Goal: Task Accomplishment & Management: Complete application form

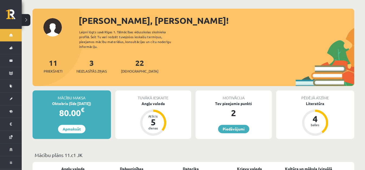
scroll to position [28, 0]
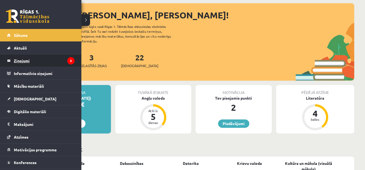
click at [52, 63] on legend "Ziņojumi 3" at bounding box center [44, 61] width 61 height 12
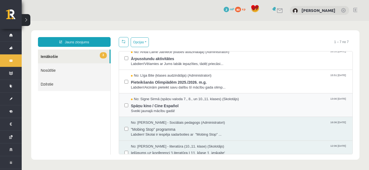
scroll to position [9, 0]
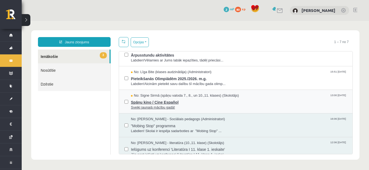
click at [190, 103] on span "Spāņu kino / Cine Español" at bounding box center [239, 101] width 216 height 7
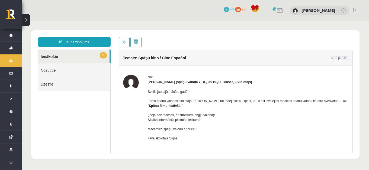
scroll to position [0, 0]
click at [103, 57] on span "2" at bounding box center [103, 55] width 7 height 6
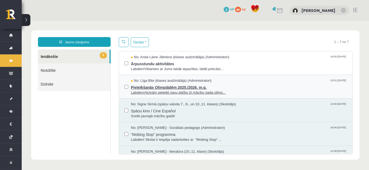
click at [196, 87] on span "Pieteikšanās Olimpiādēm 2025./2026. m.g." at bounding box center [239, 87] width 216 height 7
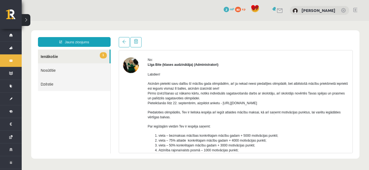
scroll to position [26, 0]
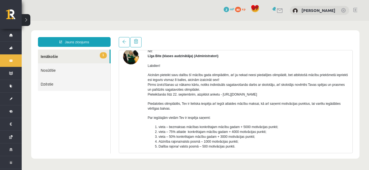
click at [94, 53] on link "1 Ienākošie" at bounding box center [74, 57] width 72 height 14
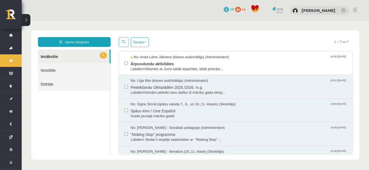
scroll to position [0, 0]
click at [173, 64] on span "Ārpusstundu aktivitātes" at bounding box center [239, 63] width 216 height 7
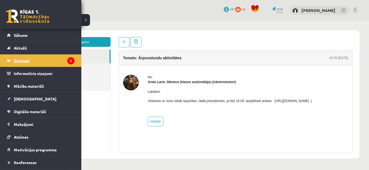
click at [59, 60] on legend "Ziņojumi 3" at bounding box center [44, 61] width 61 height 12
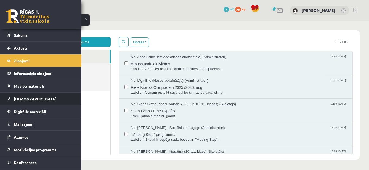
click at [36, 98] on link "[DEMOGRAPHIC_DATA]" at bounding box center [41, 99] width 68 height 12
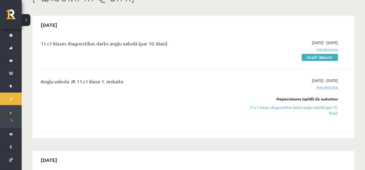
scroll to position [38, 0]
click at [331, 88] on span "Pievienota" at bounding box center [291, 88] width 94 height 6
click at [320, 58] on link "Pildīt ieskaiti" at bounding box center [320, 57] width 36 height 7
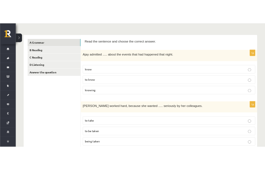
scroll to position [76, 0]
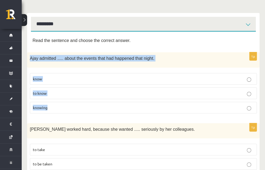
drag, startPoint x: 76, startPoint y: 43, endPoint x: 111, endPoint y: 91, distance: 59.7
click at [111, 68] on div "Ajay admitted ..... about the events that had happened that night." at bounding box center [143, 59] width 232 height 15
copy div "Ajay admitted ..... about the events that had happened that night. know to know…"
click at [106, 105] on p "knowing" at bounding box center [143, 108] width 221 height 6
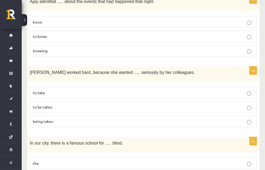
scroll to position [133, 0]
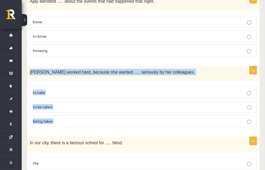
drag, startPoint x: 74, startPoint y: 52, endPoint x: 113, endPoint y: 102, distance: 63.3
click at [113, 81] on div "[PERSON_NAME] worked hard, because she wanted ..... seriously by her colleagues." at bounding box center [143, 73] width 232 height 15
copy div "Emma worked hard, because she wanted ..... seriously by her colleagues. to take…"
click at [125, 104] on p "to be taken" at bounding box center [143, 107] width 221 height 6
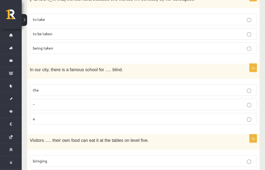
scroll to position [210, 0]
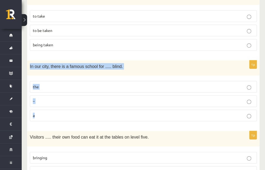
drag, startPoint x: 75, startPoint y: 49, endPoint x: 100, endPoint y: 95, distance: 52.8
click at [100, 76] on div "In our city, there is a famous school for ..... blind." at bounding box center [143, 67] width 232 height 15
copy div "In our city, there is a famous school for ..... blind. the – a"
click at [117, 81] on label "the" at bounding box center [143, 87] width 227 height 12
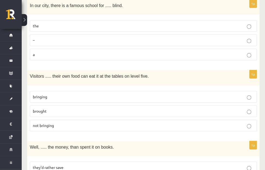
scroll to position [267, 0]
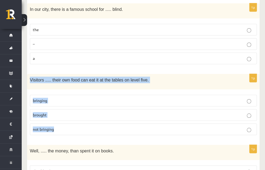
drag, startPoint x: 75, startPoint y: 61, endPoint x: 113, endPoint y: 110, distance: 62.5
click at [113, 89] on div "Visitors ..... their own food can eat it at the tables on level five." at bounding box center [143, 81] width 232 height 15
copy div "Visitors ..... their own food can eat it at the tables on level five. bringing …"
click at [116, 98] on p "bringing" at bounding box center [143, 101] width 221 height 6
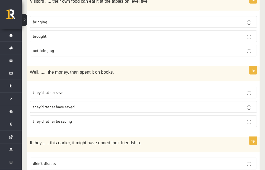
scroll to position [363, 0]
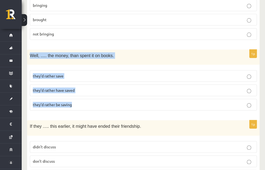
drag, startPoint x: 75, startPoint y: 33, endPoint x: 126, endPoint y: 83, distance: 71.2
click at [126, 65] on div "Well, ..... the money, than spent it on books." at bounding box center [143, 57] width 232 height 15
copy div "Well, ..... the money, than spent it on books. they’d rather save they’d rather…"
click at [133, 88] on p "they’d rather have saved" at bounding box center [143, 91] width 221 height 6
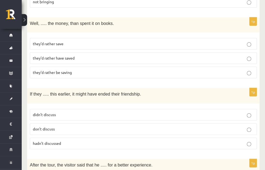
scroll to position [410, 0]
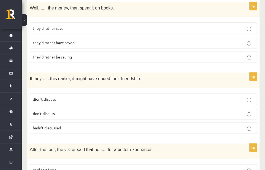
click at [126, 97] on p "didn’t discuss" at bounding box center [143, 100] width 221 height 6
click at [114, 125] on p "hadn’t discussed" at bounding box center [143, 128] width 221 height 6
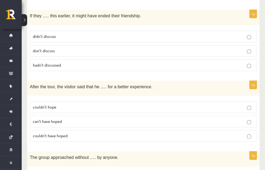
scroll to position [477, 0]
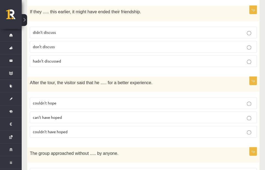
click at [123, 100] on p "couldn’t hope" at bounding box center [143, 103] width 221 height 6
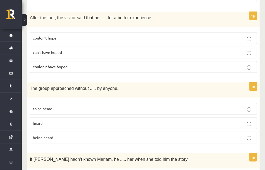
scroll to position [544, 0]
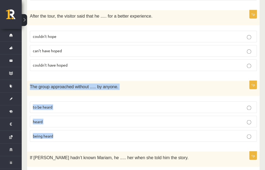
drag, startPoint x: 76, startPoint y: 63, endPoint x: 120, endPoint y: 120, distance: 72.1
click at [120, 96] on div "The group approached without ..... by anyone." at bounding box center [143, 88] width 232 height 15
copy div "The group approached without ..... by anyone. to be heard heard being heard"
click at [114, 133] on p "being heard" at bounding box center [143, 136] width 221 height 6
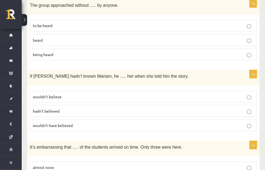
scroll to position [630, 0]
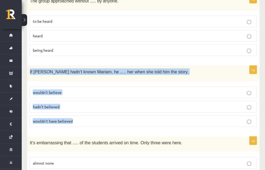
drag, startPoint x: 75, startPoint y: 49, endPoint x: 129, endPoint y: 98, distance: 73.2
click at [129, 81] on div "If Tom hadn’t known Mariam, he ..... her when she told him the story." at bounding box center [143, 73] width 232 height 15
copy div "If Tom hadn’t known Mariam, he ..... her when she told him the story. wouldn’t …"
click at [124, 118] on p "wouldn’t have believed" at bounding box center [143, 121] width 221 height 6
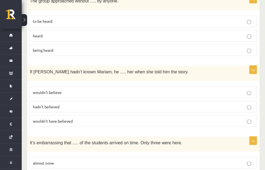
click at [126, 118] on p "wouldn’t have believed" at bounding box center [143, 121] width 221 height 6
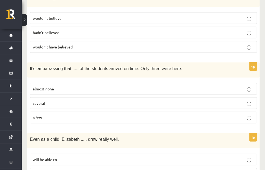
scroll to position [716, 0]
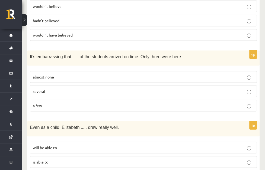
click at [77, 55] on span "It’s embarrassing that ..... of the students arrived on time. Only three were h…" at bounding box center [106, 57] width 152 height 5
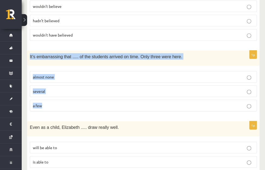
drag, startPoint x: 74, startPoint y: 32, endPoint x: 102, endPoint y: 79, distance: 54.8
click at [102, 66] on div "It’s embarrassing that ..... of the students arrived on time. Only three were h…" at bounding box center [143, 58] width 232 height 15
copy div "It’s embarrassing that ..... of the students arrived on time. Only three were h…"
click at [131, 74] on p "almost none" at bounding box center [143, 77] width 221 height 6
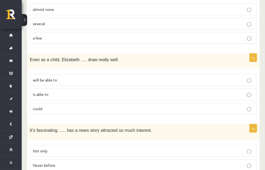
scroll to position [792, 0]
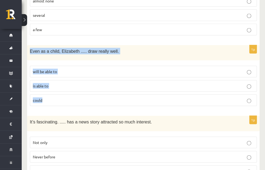
drag, startPoint x: 77, startPoint y: 26, endPoint x: 107, endPoint y: 71, distance: 54.5
click at [107, 60] on div "Even as a child, Elizabeth ..... draw really well." at bounding box center [143, 52] width 232 height 15
copy div "Even as a child, Elizabeth ..... draw really well. will be able to is able to c…"
click at [113, 98] on p "could" at bounding box center [143, 101] width 221 height 6
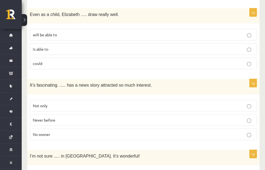
scroll to position [831, 0]
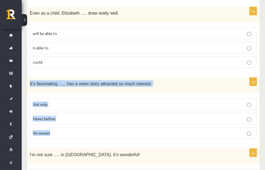
drag, startPoint x: 75, startPoint y: 59, endPoint x: 105, endPoint y: 109, distance: 57.6
click at [105, 93] on div "It’s fascinating. ..... has a news story attracted so much interest." at bounding box center [143, 85] width 232 height 15
copy div "It’s fascinating. ..... has a news story attracted so much interest. Not only N…"
click at [118, 116] on p "Never before" at bounding box center [143, 119] width 221 height 6
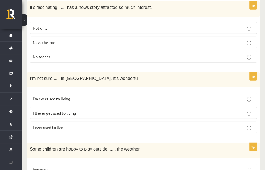
scroll to position [917, 0]
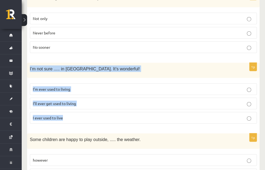
drag, startPoint x: 74, startPoint y: 40, endPoint x: 135, endPoint y: 90, distance: 78.2
click at [135, 78] on div "I’m not sure ..... in Paris. It’s wonderful!" at bounding box center [143, 70] width 232 height 15
click at [125, 101] on p "I’ll ever get used to living" at bounding box center [143, 104] width 221 height 6
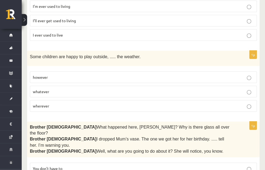
scroll to position [993, 0]
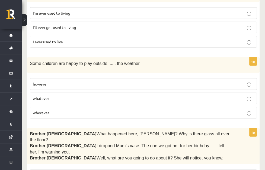
click at [106, 78] on label "however" at bounding box center [143, 84] width 227 height 12
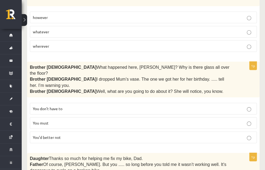
scroll to position [1060, 0]
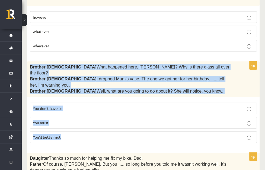
drag, startPoint x: 78, startPoint y: 39, endPoint x: 120, endPoint y: 106, distance: 78.7
click at [120, 97] on div "Brother 1  What happened here, Zak? Why is there glass all over the floor? Brot…" at bounding box center [143, 80] width 232 height 36
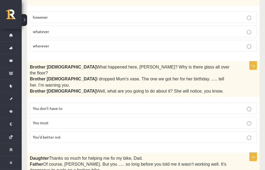
click at [0, 0] on ul "A Grammar B Reading C Reading D Listening Answer the question" at bounding box center [0, 0] width 0 height 0
click at [120, 135] on p "You’d better not" at bounding box center [143, 138] width 221 height 6
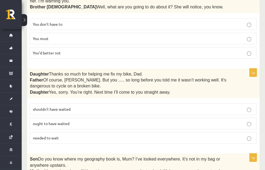
scroll to position [1146, 0]
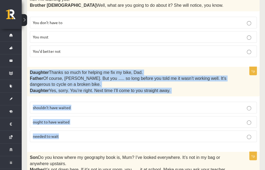
drag, startPoint x: 74, startPoint y: 39, endPoint x: 114, endPoint y: 104, distance: 76.9
click at [114, 97] on div "Daughter  Thanks so much for helping me fix my bike, Dad. Father  Of course, Be…" at bounding box center [143, 82] width 232 height 30
click at [114, 76] on span "Of course, Beth. But you ..... so long before you told me it wasn’t working wel…" at bounding box center [128, 81] width 196 height 11
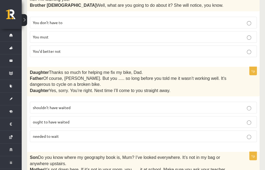
click at [114, 105] on p "shouldn’t have waited" at bounding box center [143, 108] width 221 height 6
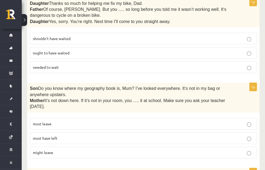
scroll to position [1241, 0]
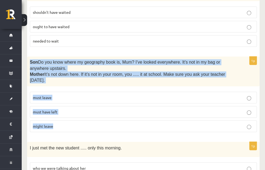
drag, startPoint x: 74, startPoint y: 25, endPoint x: 113, endPoint y: 100, distance: 84.0
click at [113, 87] on div "Son  Do you know where my geography book is, Mum? I’ve looked everywhere. It’s …" at bounding box center [143, 72] width 232 height 30
click at [135, 57] on div "1p Son  Do you know where my geography book is, Mum? I’ve looked everywhere. It…" at bounding box center [143, 97] width 232 height 80
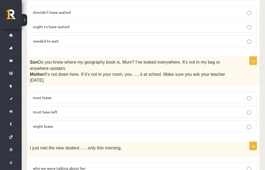
click at [138, 109] on p "must have left" at bounding box center [143, 112] width 221 height 6
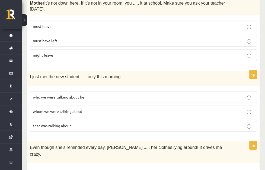
scroll to position [1327, 0]
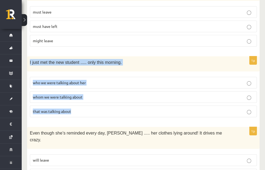
drag, startPoint x: 76, startPoint y: 25, endPoint x: 133, endPoint y: 77, distance: 76.2
click at [133, 72] on div "I just met the new student ..... only this morning." at bounding box center [143, 63] width 232 height 15
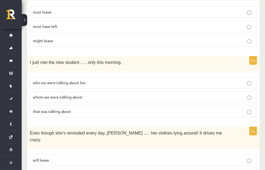
click at [0, 0] on ul "A Grammar B Reading C Reading D Listening Answer the question" at bounding box center [0, 0] width 0 height 0
click at [82, 95] on span "whom we were talking about" at bounding box center [58, 97] width 50 height 5
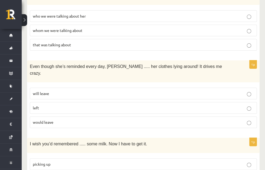
scroll to position [1394, 0]
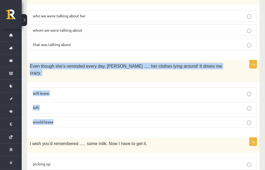
drag, startPoint x: 75, startPoint y: 27, endPoint x: 109, endPoint y: 85, distance: 66.9
click at [109, 82] on div "Even though she’s reminded every day, Cathy ..... her clothes lying around! It …" at bounding box center [143, 71] width 232 height 22
click at [115, 91] on p "will leave" at bounding box center [143, 94] width 221 height 6
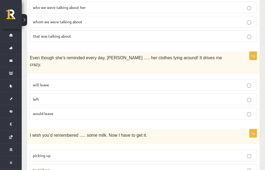
scroll to position [1404, 0]
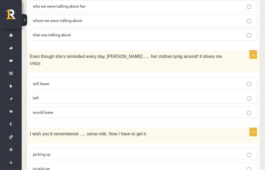
drag, startPoint x: 75, startPoint y: 94, endPoint x: 116, endPoint y: 129, distance: 54.1
click at [0, 0] on ul "A Grammar B Reading C Reading D Listening Answer the question" at bounding box center [0, 0] width 0 height 0
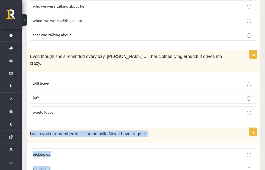
drag, startPoint x: 74, startPoint y: 96, endPoint x: 116, endPoint y: 142, distance: 62.6
click at [116, 142] on div "I wish you’d remembered ..... some milk. Now I have to get it." at bounding box center [143, 135] width 232 height 15
click at [110, 166] on p "to pick up" at bounding box center [143, 169] width 221 height 6
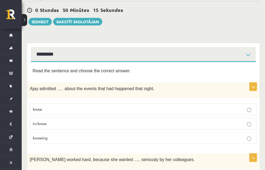
scroll to position [54, 0]
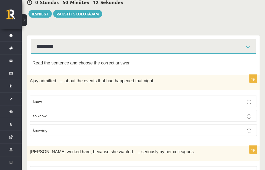
click at [0, 0] on link "B Reading" at bounding box center [0, 0] width 0 height 0
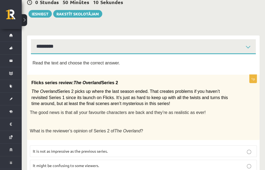
click at [0, 0] on link "A Grammar" at bounding box center [0, 0] width 0 height 0
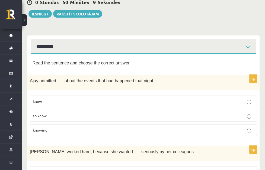
click at [0, 0] on link "B Reading" at bounding box center [0, 0] width 0 height 0
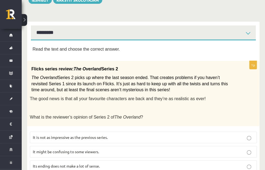
scroll to position [82, 0]
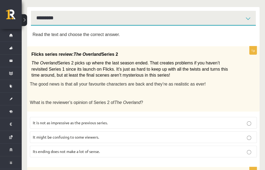
click at [0, 0] on link "C Reading" at bounding box center [0, 0] width 0 height 0
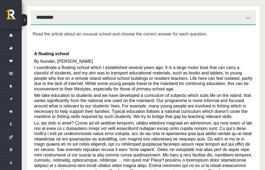
scroll to position [73, 0]
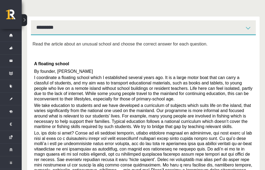
click at [0, 0] on link "D Listening" at bounding box center [0, 0] width 0 height 0
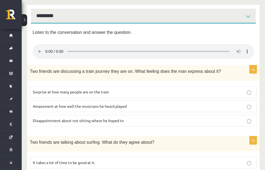
scroll to position [82, 0]
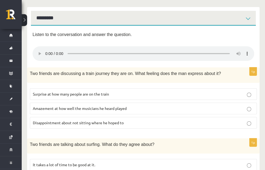
click at [0, 0] on link "Answer the question" at bounding box center [0, 0] width 0 height 0
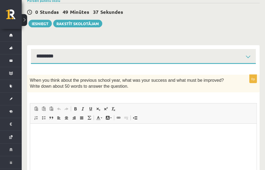
scroll to position [72, 0]
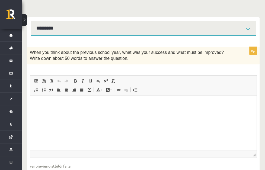
click at [0, 0] on link "B Reading" at bounding box center [0, 0] width 0 height 0
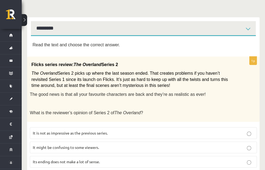
click at [0, 0] on link "A Grammar" at bounding box center [0, 0] width 0 height 0
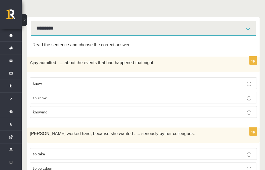
click at [0, 0] on link "B Reading" at bounding box center [0, 0] width 0 height 0
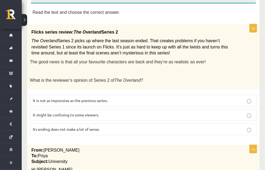
scroll to position [101, 0]
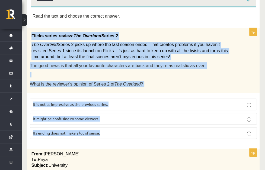
drag, startPoint x: 77, startPoint y: 18, endPoint x: 165, endPoint y: 125, distance: 138.2
click at [165, 93] on div "Flicks series review: The Overland Series 2 The Overland Series 2 picks up wher…" at bounding box center [143, 60] width 232 height 65
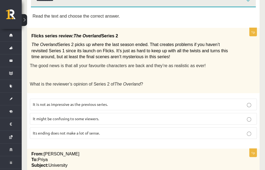
click at [0, 0] on ul "A Grammar B Reading C Reading D Listening Answer the question" at bounding box center [0, 0] width 0 height 0
click at [148, 116] on p "It might be confusing to some viewers." at bounding box center [143, 119] width 221 height 6
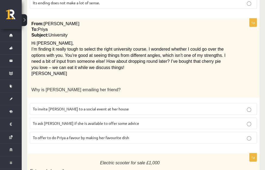
scroll to position [234, 0]
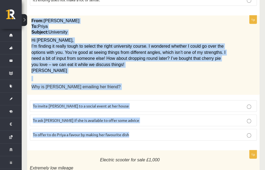
drag, startPoint x: 76, startPoint y: 14, endPoint x: 177, endPoint y: 138, distance: 160.2
click at [177, 95] on div "From: Emily To: Priya Subject: University Hi Priya, I’m finding it really tough…" at bounding box center [143, 54] width 232 height 79
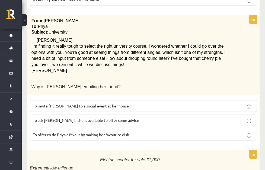
click at [0, 0] on ul "A Grammar B Reading C Reading D Listening Answer the question" at bounding box center [0, 0] width 0 height 0
click at [138, 121] on span "To ask Priya if she is available to offer some advice" at bounding box center [86, 120] width 106 height 5
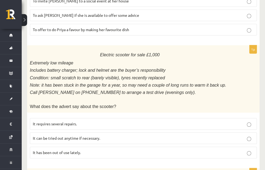
scroll to position [377, 0]
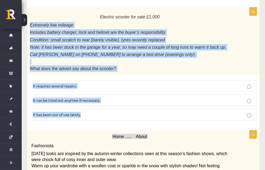
drag, startPoint x: 75, startPoint y: 23, endPoint x: 133, endPoint y: 116, distance: 109.9
click at [133, 75] on div "Electric scooter for sale £1,000 Extremely low mileage Includes battery charger…" at bounding box center [143, 40] width 232 height 67
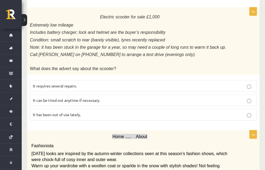
click at [0, 0] on ul "A Grammar B Reading C Reading D Listening Answer the question" at bounding box center [0, 0] width 0 height 0
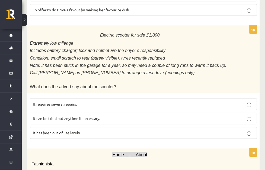
scroll to position [368, 0]
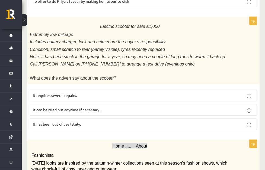
click at [81, 127] on span "It has been out of use lately." at bounding box center [57, 124] width 48 height 5
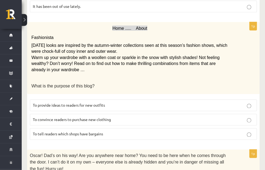
scroll to position [492, 0]
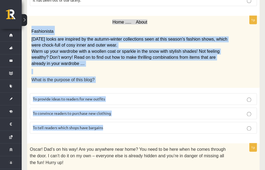
drag, startPoint x: 75, startPoint y: 30, endPoint x: 162, endPoint y: 129, distance: 130.9
click at [162, 88] on div "Home ..... About Fashionista Today’s looks are inspired by the autumn-winter co…" at bounding box center [143, 52] width 232 height 72
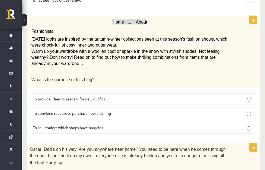
click at [0, 0] on ul "A Grammar B Reading C Reading D Listening Answer the question" at bounding box center [0, 0] width 0 height 0
click at [94, 104] on label "To provide ideas to readers for new outfits" at bounding box center [143, 99] width 227 height 12
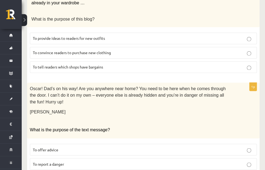
scroll to position [568, 0]
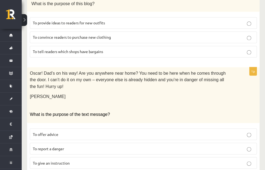
drag, startPoint x: 73, startPoint y: 72, endPoint x: 102, endPoint y: 88, distance: 33.0
click at [0, 0] on ul "A Grammar B Reading C Reading D Listening Answer the question" at bounding box center [0, 0] width 0 height 0
click at [74, 72] on div "Oscar! Dad’s on his way! Are you anywhere near home? You need to be here when h…" at bounding box center [143, 95] width 232 height 56
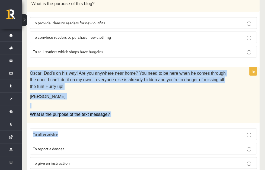
drag, startPoint x: 74, startPoint y: 74, endPoint x: 165, endPoint y: 124, distance: 104.0
click at [165, 123] on div "Oscar! Dad’s on his way! Are you anywhere near home? You need to be here when h…" at bounding box center [143, 95] width 232 height 56
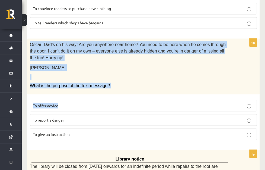
click at [73, 49] on div "Oscar! Dad’s on his way! Are you anywhere near home? You need to be here when h…" at bounding box center [143, 67] width 232 height 56
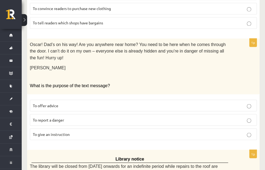
drag, startPoint x: 71, startPoint y: 46, endPoint x: 114, endPoint y: 91, distance: 62.2
click at [0, 0] on ul "A Grammar B Reading C Reading D Listening Answer the question" at bounding box center [0, 0] width 0 height 0
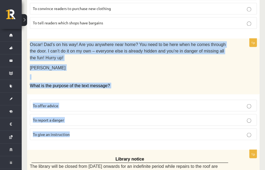
drag, startPoint x: 75, startPoint y: 45, endPoint x: 125, endPoint y: 138, distance: 105.3
click at [125, 94] on div "Oscar! Dad’s on his way! Are you anywhere near home? You need to be here when h…" at bounding box center [143, 67] width 232 height 56
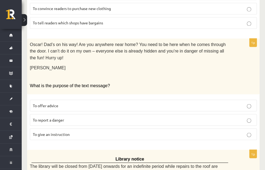
click at [0, 0] on ul "A Grammar B Reading C Reading D Listening Answer the question" at bounding box center [0, 0] width 0 height 0
click at [70, 134] on span "To give an instruction" at bounding box center [51, 134] width 37 height 5
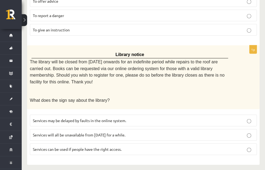
scroll to position [708, 0]
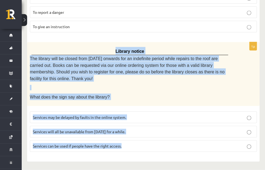
drag, startPoint x: 75, startPoint y: 45, endPoint x: 172, endPoint y: 152, distance: 144.3
click at [172, 106] on div "Library notice The library will be closed from Monday onwards for an indefinite…" at bounding box center [143, 74] width 232 height 64
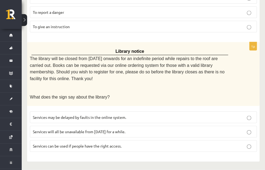
click at [0, 0] on ul "A Grammar B Reading C Reading D Listening Answer the question" at bounding box center [0, 0] width 0 height 0
click at [122, 145] on span "Services can be used if people have the right access." at bounding box center [77, 146] width 89 height 5
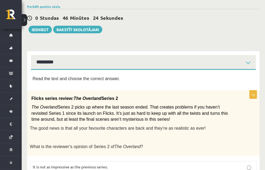
scroll to position [45, 0]
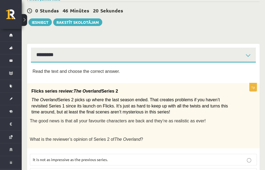
click at [0, 0] on link "C Reading" at bounding box center [0, 0] width 0 height 0
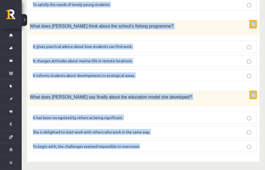
scroll to position [606, 0]
drag, startPoint x: 79, startPoint y: 19, endPoint x: 257, endPoint y: 160, distance: 227.1
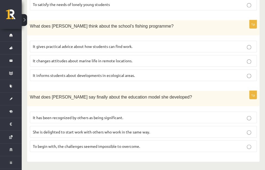
click at [0, 0] on ul "A Grammar B Reading C Reading D Listening Answer the question" at bounding box center [0, 0] width 0 height 0
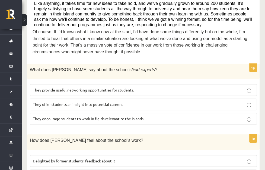
scroll to position [263, 0]
click at [123, 107] on span "They offer students an insight into potential careers." at bounding box center [78, 104] width 90 height 5
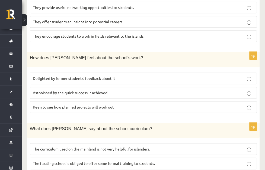
scroll to position [349, 0]
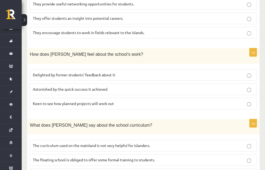
click at [182, 78] on p "Delighted by former students’ feedback about it" at bounding box center [143, 75] width 221 height 6
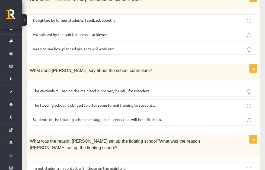
scroll to position [415, 0]
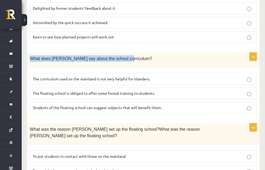
drag, startPoint x: 74, startPoint y: 70, endPoint x: 169, endPoint y: 75, distance: 94.8
click at [169, 68] on div "What does Anna say about the school curriculum?" at bounding box center [143, 60] width 232 height 15
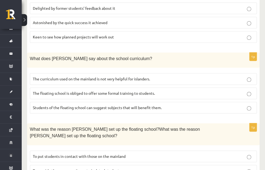
click at [125, 81] on div "1p What does Anna say about the school curriculum? The curriculum used on the m…" at bounding box center [143, 85] width 232 height 65
drag, startPoint x: 133, startPoint y: 69, endPoint x: 161, endPoint y: 73, distance: 28.5
click at [152, 61] on span "What does Anna say about the school curriculum?" at bounding box center [91, 58] width 122 height 5
click at [182, 62] on p "What does Anna say about the school curriculum?" at bounding box center [130, 58] width 200 height 7
drag, startPoint x: 183, startPoint y: 71, endPoint x: 179, endPoint y: 68, distance: 5.0
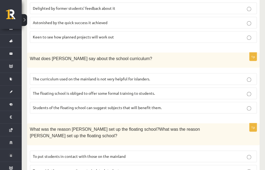
click at [179, 62] on p "What does Anna say about the school curriculum?" at bounding box center [130, 58] width 200 height 7
click at [164, 85] on label "The curriculum used on the mainland is not very helpful for islanders." at bounding box center [143, 79] width 227 height 12
click at [150, 81] on span "The curriculum used on the mainland is not very helpful for islanders." at bounding box center [91, 78] width 117 height 5
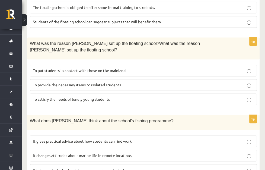
scroll to position [511, 0]
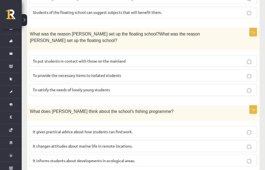
click at [96, 78] on span "To provide the necessary items to isolated students" at bounding box center [77, 75] width 88 height 5
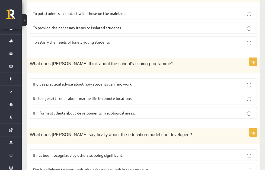
scroll to position [587, 0]
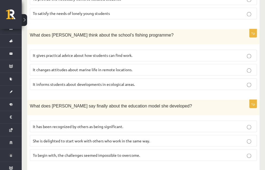
click at [116, 87] on span "It informs students about developments in ecological areas." at bounding box center [84, 84] width 102 height 5
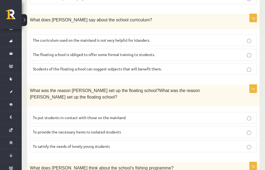
scroll to position [454, 0]
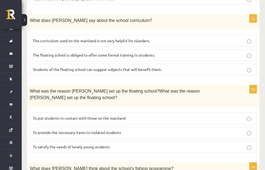
click at [127, 72] on fieldset "The curriculum used on the mainland is not very helpful for islanders. The floa…" at bounding box center [143, 54] width 227 height 45
click at [130, 61] on label "The floating school is obliged to offer some formal training to students." at bounding box center [143, 55] width 227 height 12
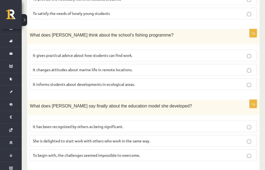
scroll to position [606, 0]
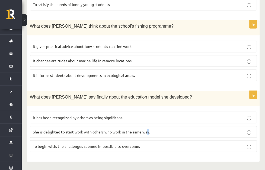
click at [150, 129] on span "She is delighted to start work with others who work in the same way." at bounding box center [91, 131] width 117 height 5
click at [0, 0] on ul "A Grammar B Reading C Reading D Listening Answer the question" at bounding box center [0, 0] width 0 height 0
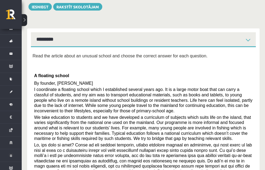
scroll to position [34, 0]
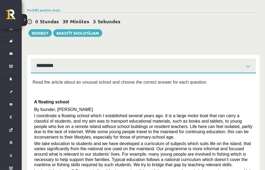
click at [0, 0] on link "D Listening" at bounding box center [0, 0] width 0 height 0
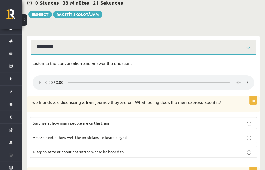
scroll to position [54, 0]
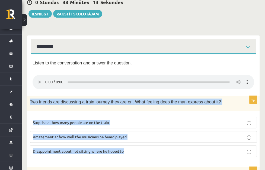
drag, startPoint x: 75, startPoint y: 82, endPoint x: 182, endPoint y: 143, distance: 122.8
click at [182, 111] on div "Two friends are discussing a train journey they are on. What feeling does the m…" at bounding box center [143, 103] width 232 height 15
click at [112, 96] on div "Two friends are discussing a train journey they are on. What feeling does the m…" at bounding box center [143, 103] width 232 height 15
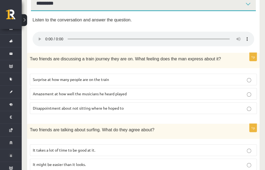
scroll to position [90, 0]
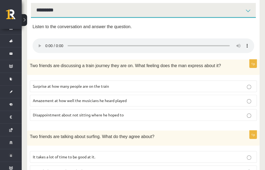
click at [217, 112] on p "Disappointment about not sitting where he hoped to" at bounding box center [143, 115] width 221 height 6
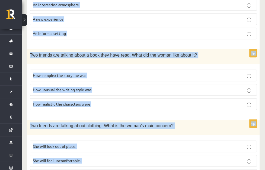
scroll to position [396, 0]
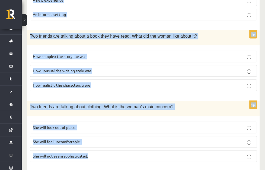
drag, startPoint x: 73, startPoint y: 64, endPoint x: 226, endPoint y: 154, distance: 177.3
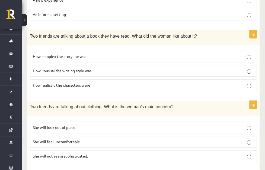
click at [0, 0] on ul "A Grammar B Reading C Reading D Listening Answer the question" at bounding box center [0, 0] width 0 height 0
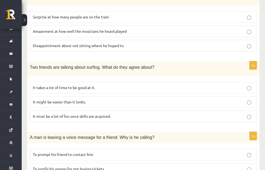
scroll to position [167, 0]
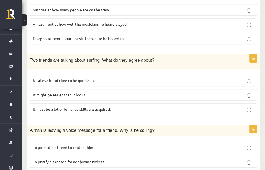
click at [111, 107] on span "It must be a lot of fun once skills are acquired." at bounding box center [72, 109] width 78 height 5
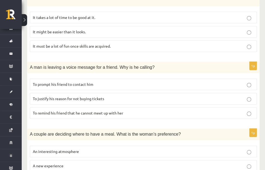
scroll to position [233, 0]
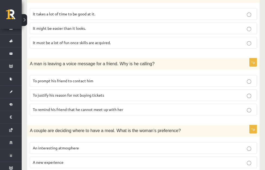
click at [107, 107] on span "To remind his friend that he cannot meet up with her" at bounding box center [78, 109] width 90 height 5
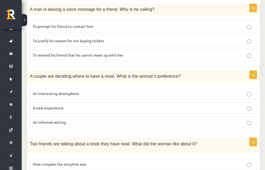
scroll to position [291, 0]
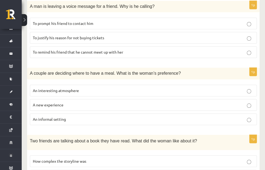
click at [66, 117] on span "An informal setting" at bounding box center [49, 119] width 33 height 5
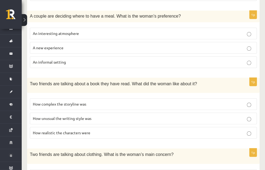
scroll to position [396, 0]
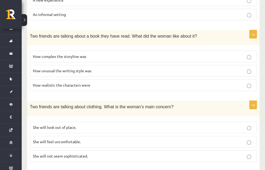
click at [86, 54] on span "How complex the storyline was" at bounding box center [59, 56] width 53 height 5
click at [174, 139] on p "She will feel uncomfortable." at bounding box center [143, 142] width 221 height 6
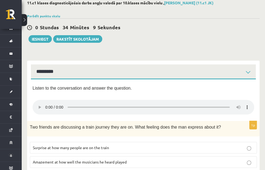
scroll to position [38, 0]
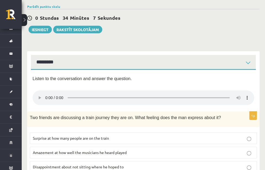
click at [0, 0] on link "Answer the question" at bounding box center [0, 0] width 0 height 0
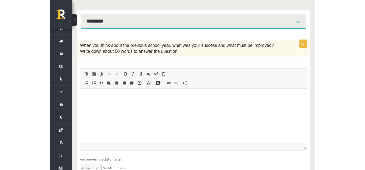
scroll to position [69, 0]
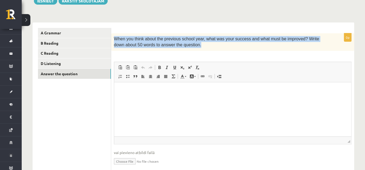
drag, startPoint x: 190, startPoint y: 44, endPoint x: 114, endPoint y: 33, distance: 76.8
click at [114, 33] on div "When you think about the previous school year, what was your success and what m…" at bounding box center [232, 42] width 243 height 18
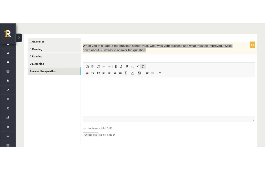
scroll to position [89, 0]
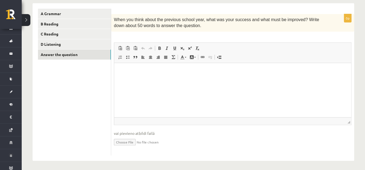
click at [192, 25] on p "When you think about the previous school year, what was your success and what m…" at bounding box center [219, 23] width 210 height 12
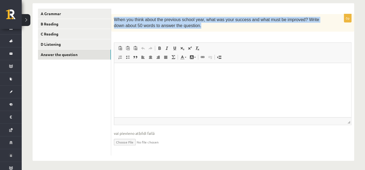
drag, startPoint x: 192, startPoint y: 23, endPoint x: 113, endPoint y: 17, distance: 79.2
click at [113, 17] on div "When you think about the previous school year, what was your success and what m…" at bounding box center [232, 23] width 243 height 18
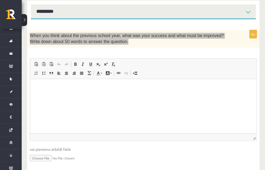
click at [140, 125] on html at bounding box center [143, 106] width 226 height 54
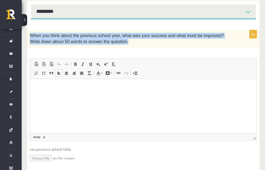
drag, startPoint x: 75, startPoint y: 18, endPoint x: 209, endPoint y: 27, distance: 133.8
click at [209, 30] on div "When you think about the previous school year, what was your success and what m…" at bounding box center [143, 39] width 232 height 18
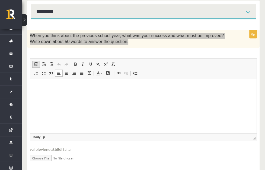
scroll to position [50, 0]
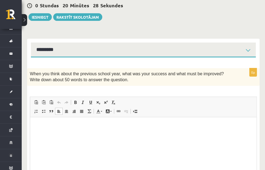
click at [101, 2] on div "0 Stundas 20 Minūtes 28 Sekundes Ieskaite saglabāta! Iesniegt Rakstīt skolotājam" at bounding box center [143, 8] width 232 height 24
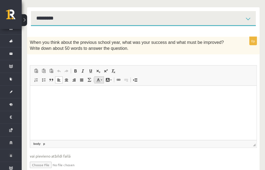
scroll to position [79, 0]
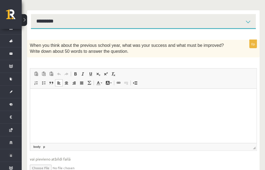
click at [124, 43] on span "When you think about the previous school year, what was your success and what m…" at bounding box center [127, 48] width 194 height 11
drag, startPoint x: 123, startPoint y: 30, endPoint x: 159, endPoint y: 30, distance: 35.8
click at [159, 43] on span "When you think about the previous school year, what was your success and what m…" at bounding box center [127, 48] width 194 height 11
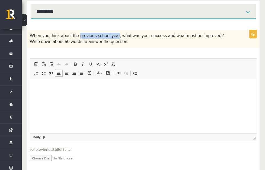
click at [82, 152] on input "file" at bounding box center [143, 157] width 227 height 11
type input "**********"
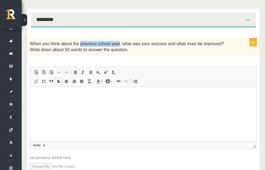
scroll to position [56, 0]
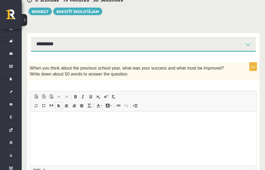
click at [121, 66] on span "When you think about the previous school year, what was your success and what m…" at bounding box center [127, 71] width 194 height 11
drag, startPoint x: 123, startPoint y: 52, endPoint x: 158, endPoint y: 54, distance: 35.9
click at [158, 66] on span "When you think about the previous school year, what was your success and what m…" at bounding box center [127, 71] width 194 height 11
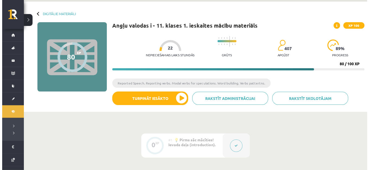
scroll to position [19, 0]
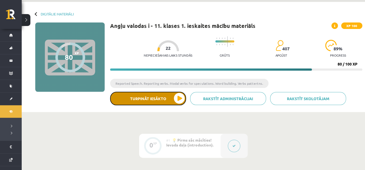
click at [167, 101] on button "Turpināt iesākto" at bounding box center [148, 99] width 76 height 14
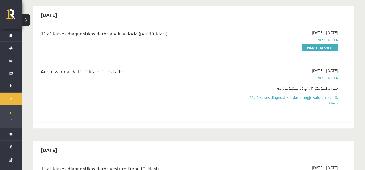
scroll to position [48, 0]
click at [329, 45] on link "Pildīt ieskaiti" at bounding box center [320, 47] width 36 height 7
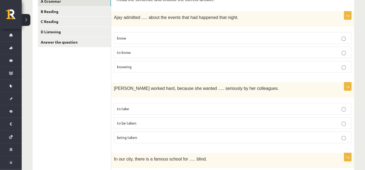
scroll to position [114, 0]
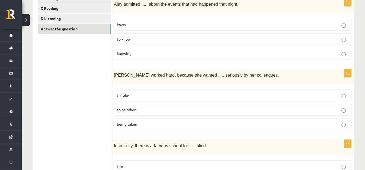
click at [87, 30] on link "Answer the question" at bounding box center [74, 29] width 73 height 10
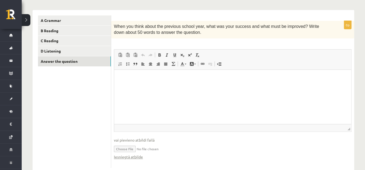
scroll to position [75, 0]
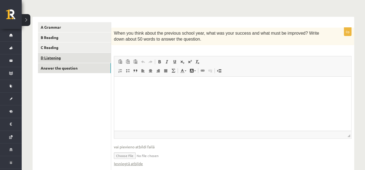
click at [89, 58] on link "D Listening" at bounding box center [74, 58] width 73 height 10
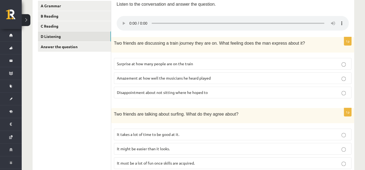
scroll to position [47, 0]
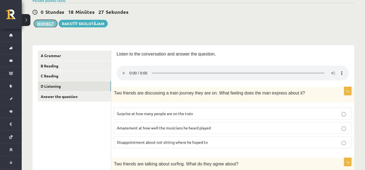
click at [49, 22] on button "Iesniegt" at bounding box center [45, 24] width 23 height 8
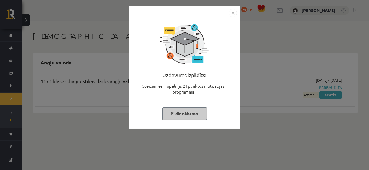
click at [192, 119] on button "Pildīt nākamo" at bounding box center [184, 114] width 44 height 12
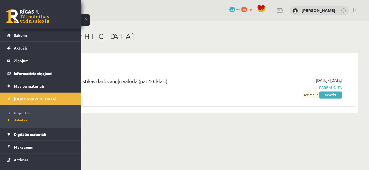
click at [37, 102] on link "[DEMOGRAPHIC_DATA]" at bounding box center [41, 99] width 68 height 12
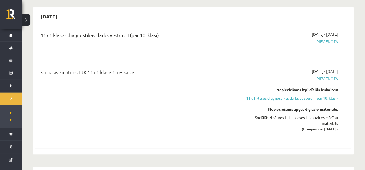
scroll to position [114, 0]
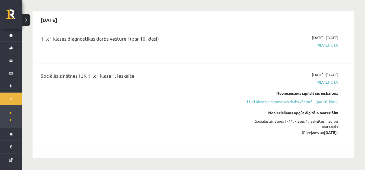
click at [145, 113] on div "Sociālās zinātnes I JK 11.c1 klase 1. ieskaite" at bounding box center [139, 107] width 204 height 71
drag, startPoint x: 268, startPoint y: 110, endPoint x: 307, endPoint y: 112, distance: 39.6
click at [307, 112] on div "Nepieciešams apgūt digitālo materiālu:" at bounding box center [291, 113] width 94 height 6
drag, startPoint x: 324, startPoint y: 115, endPoint x: 329, endPoint y: 117, distance: 5.4
click at [326, 116] on div "Nepieciešams apgūt digitālo materiālu: Sociālās zinātnes I - 11. klases 1. iesk…" at bounding box center [291, 122] width 94 height 25
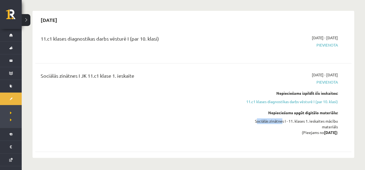
drag, startPoint x: 253, startPoint y: 120, endPoint x: 281, endPoint y: 124, distance: 28.2
click at [280, 123] on div "Sociālās zinātnes I - 11. klases 1. ieskaites mācību materiāls (Pieejams no [DA…" at bounding box center [291, 127] width 94 height 17
click at [296, 124] on div "Sociālās zinātnes I - 11. klases 1. ieskaites mācību materiāls (Pieejams no [DA…" at bounding box center [291, 127] width 94 height 17
drag, startPoint x: 285, startPoint y: 120, endPoint x: 292, endPoint y: 120, distance: 7.9
click at [292, 120] on div "Sociālās zinātnes I - 11. klases 1. ieskaites mācību materiāls (Pieejams no [DA…" at bounding box center [291, 127] width 94 height 17
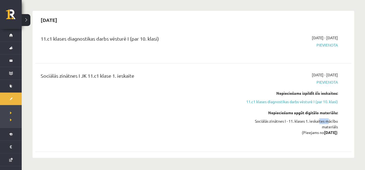
drag, startPoint x: 318, startPoint y: 121, endPoint x: 328, endPoint y: 119, distance: 10.4
click at [328, 119] on div "Sociālās zinātnes I - 11. klases 1. ieskaites mācību materiāls (Pieejams no [DA…" at bounding box center [291, 127] width 94 height 17
click at [314, 128] on div "Sociālās zinātnes I - 11. klases 1. ieskaites mācību materiāls (Pieejams no [DA…" at bounding box center [291, 127] width 94 height 17
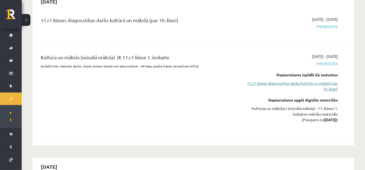
scroll to position [296, 0]
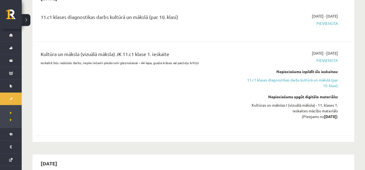
drag, startPoint x: 317, startPoint y: 116, endPoint x: 325, endPoint y: 116, distance: 9.0
click at [325, 116] on div "Kultūras un mākslas I (vizuālā māksla) - 11. klases 1. ieskaites mācību materiā…" at bounding box center [291, 111] width 94 height 17
click at [340, 108] on div "[DATE] - [DATE] [GEOGRAPHIC_DATA] Nepieciešams izpildīt šīs ieskaites: 11.c1 kl…" at bounding box center [291, 88] width 102 height 77
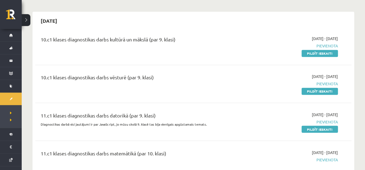
scroll to position [439, 0]
drag, startPoint x: 41, startPoint y: 38, endPoint x: 48, endPoint y: 41, distance: 7.3
click at [47, 41] on div "10.c1 klases diagnostikas darbs kultūrā un mākslā (par 9. klasi)" at bounding box center [139, 41] width 196 height 10
click at [78, 81] on div "10.c1 klases diagnostikas darbs vēsturē (par 9. klasi)" at bounding box center [139, 79] width 196 height 10
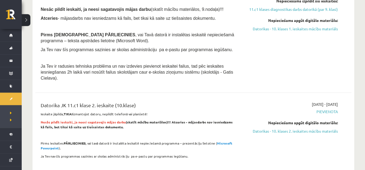
scroll to position [687, 0]
